Goal: Information Seeking & Learning: Learn about a topic

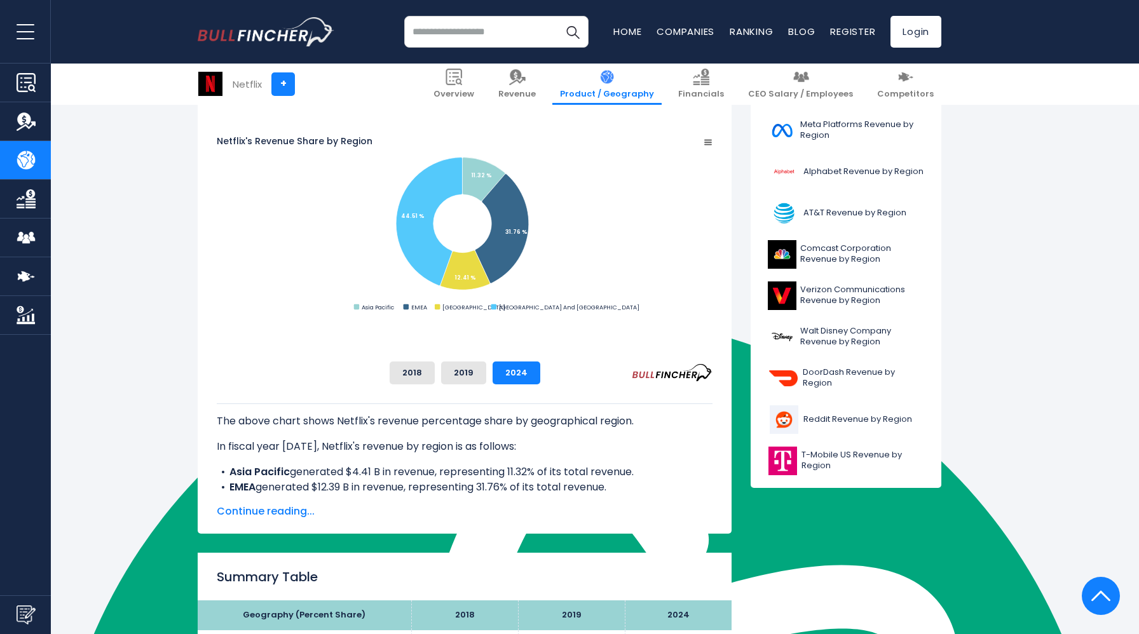
scroll to position [339, 0]
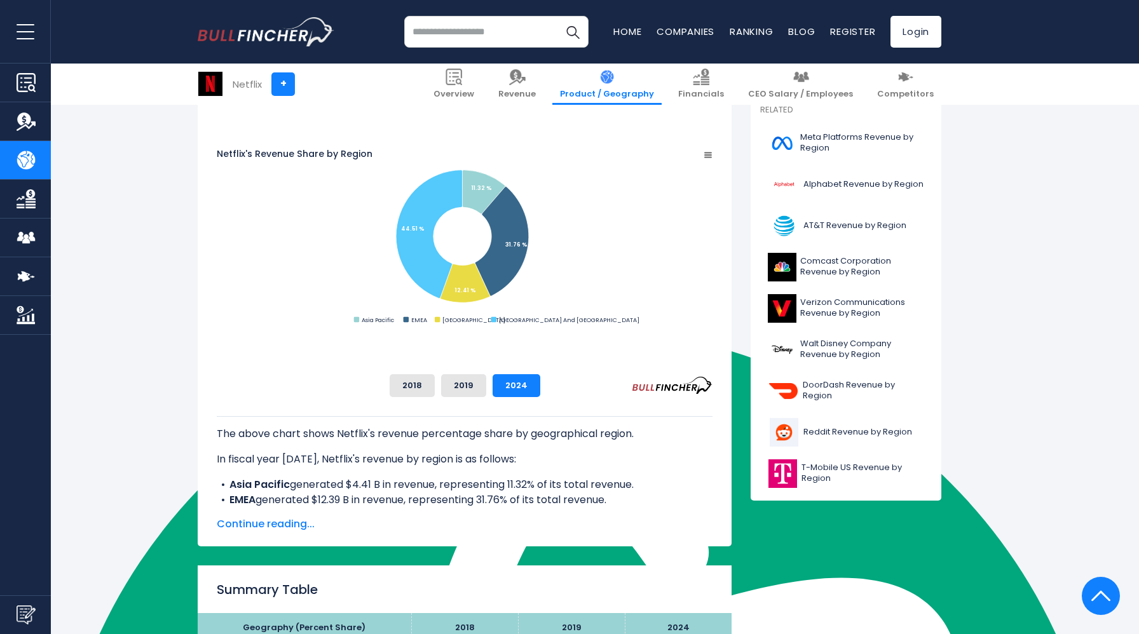
scroll to position [310, 0]
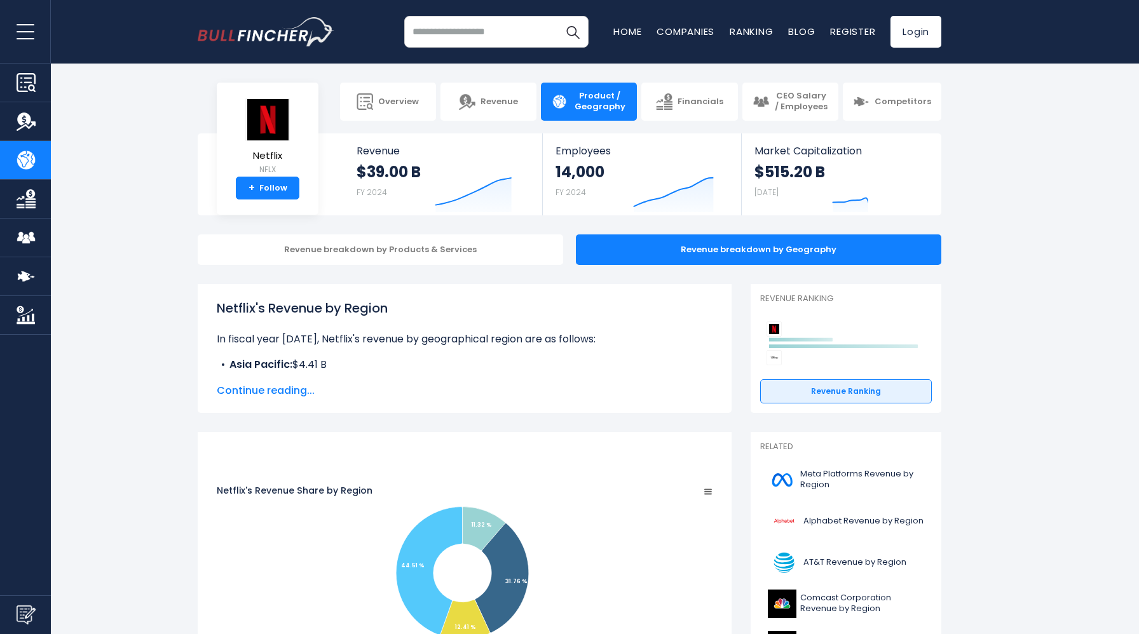
scroll to position [310, 0]
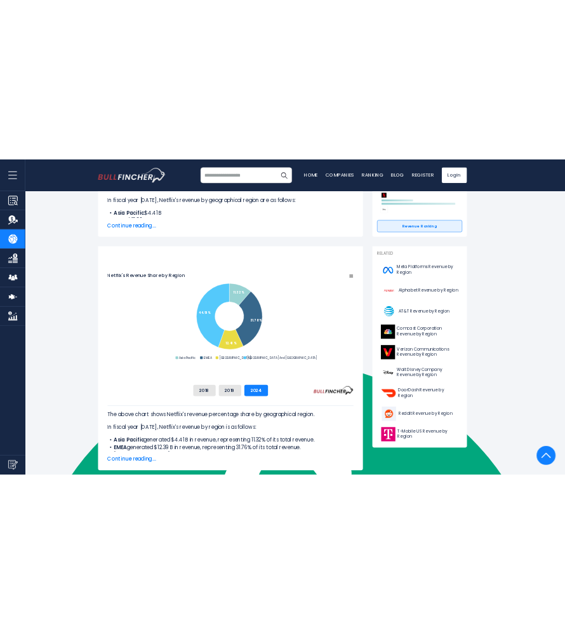
scroll to position [222, 0]
